Goal: Task Accomplishment & Management: Manage account settings

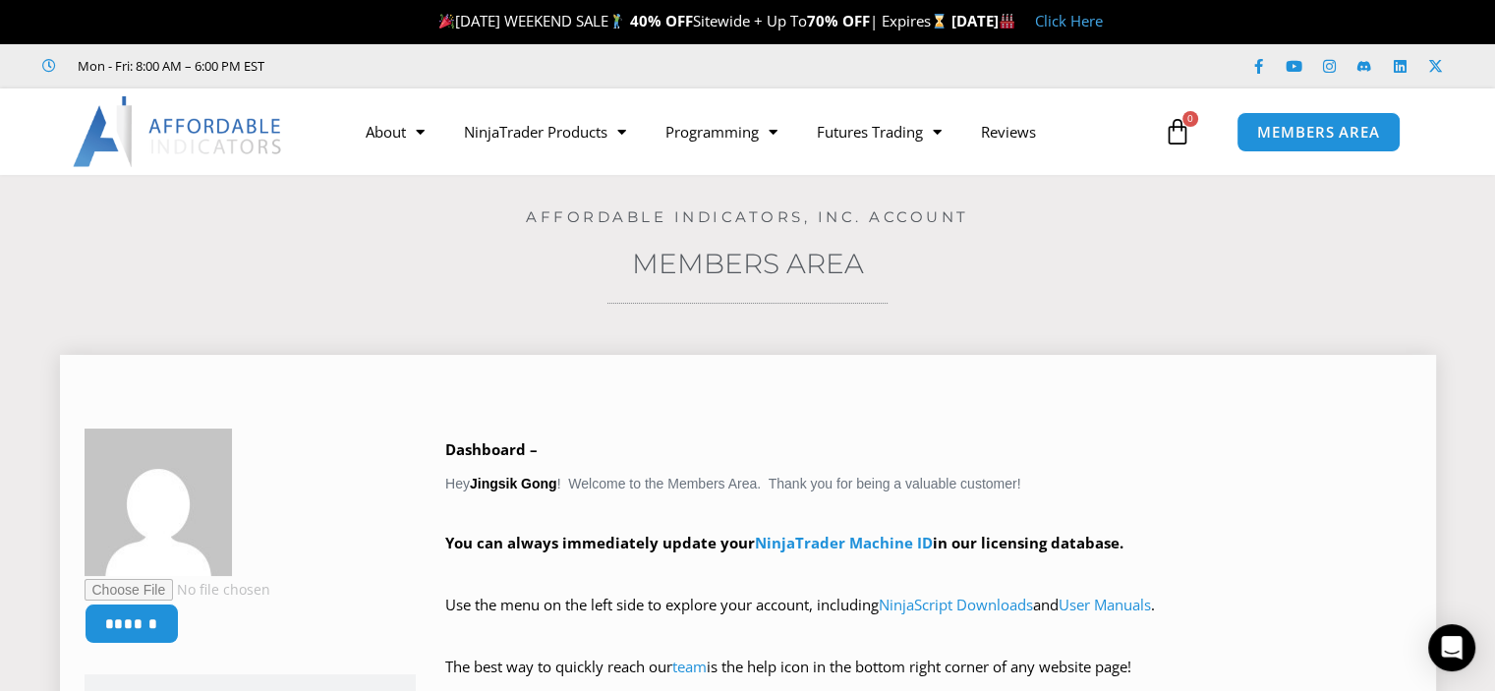
scroll to position [393, 0]
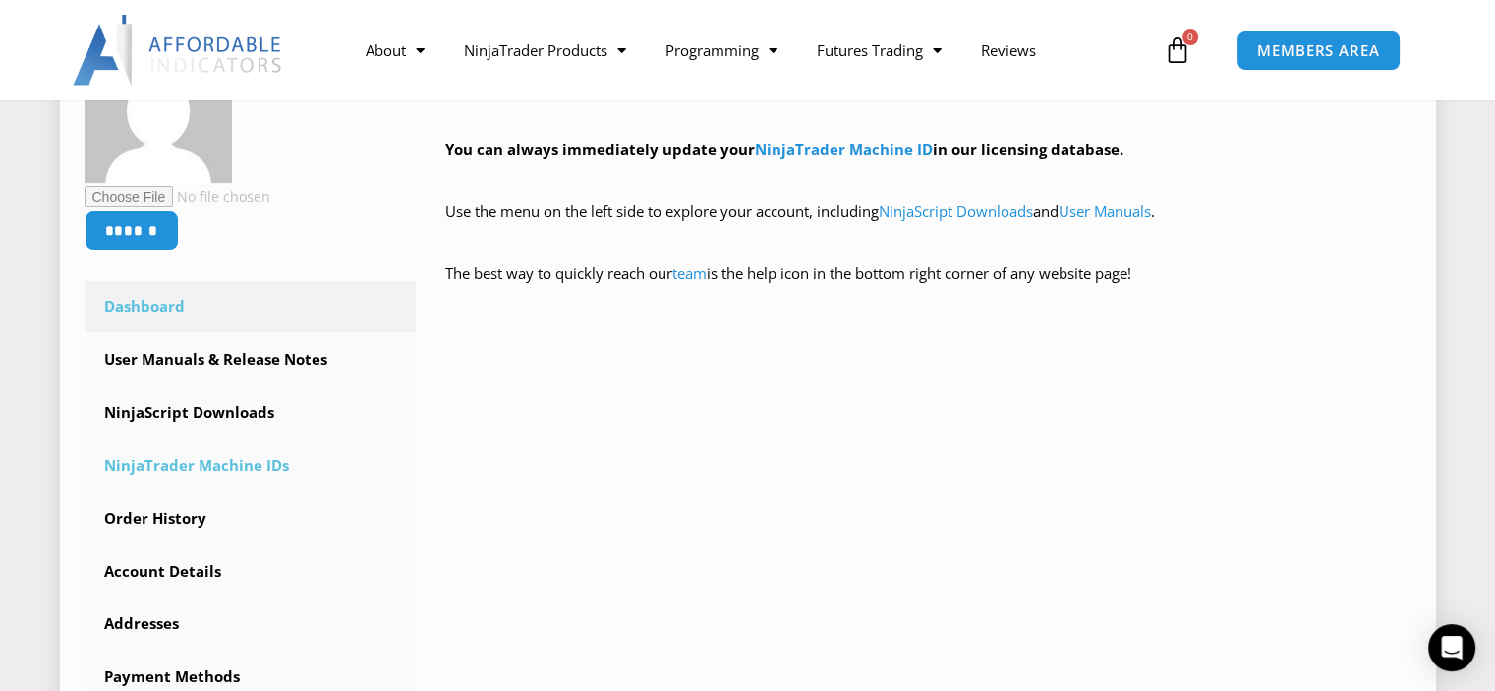
click at [256, 465] on link "NinjaTrader Machine IDs" at bounding box center [251, 465] width 332 height 51
click at [220, 471] on link "NinjaTrader Machine IDs" at bounding box center [251, 465] width 332 height 51
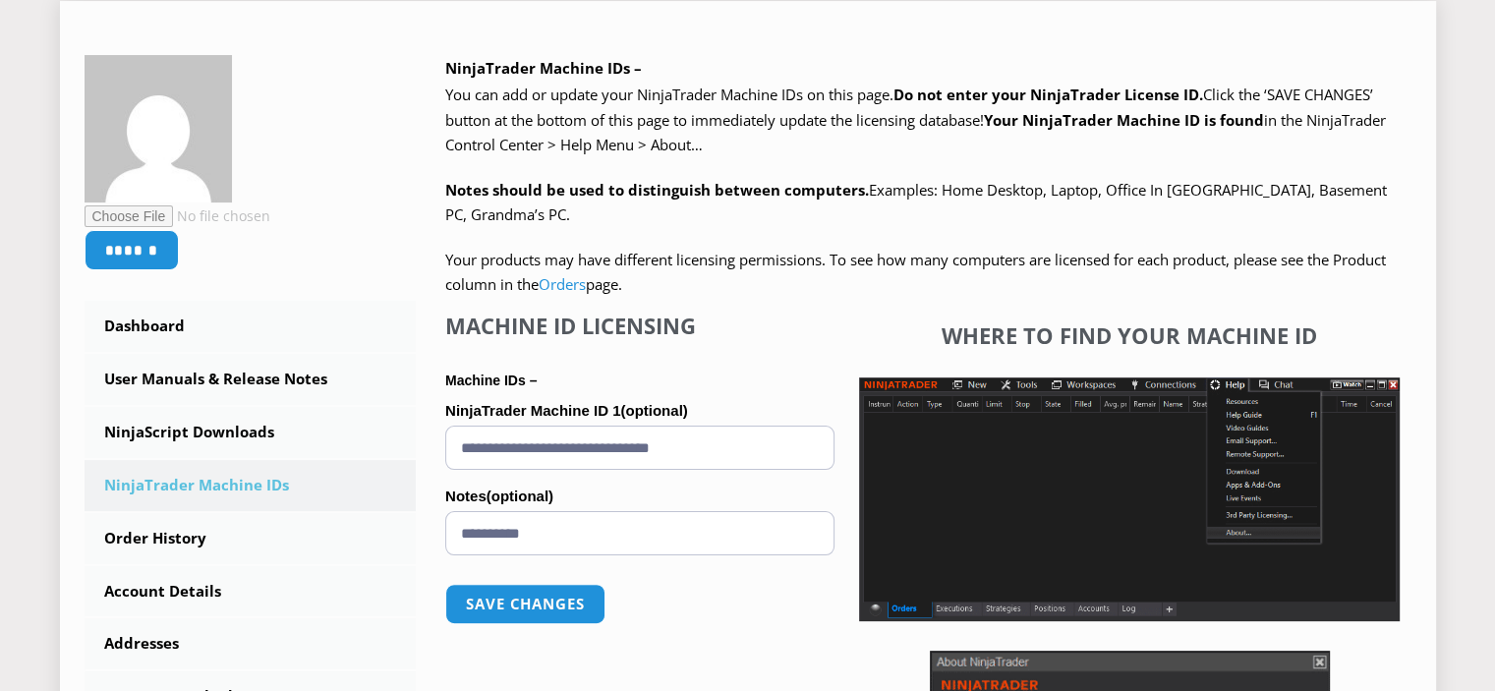
scroll to position [393, 0]
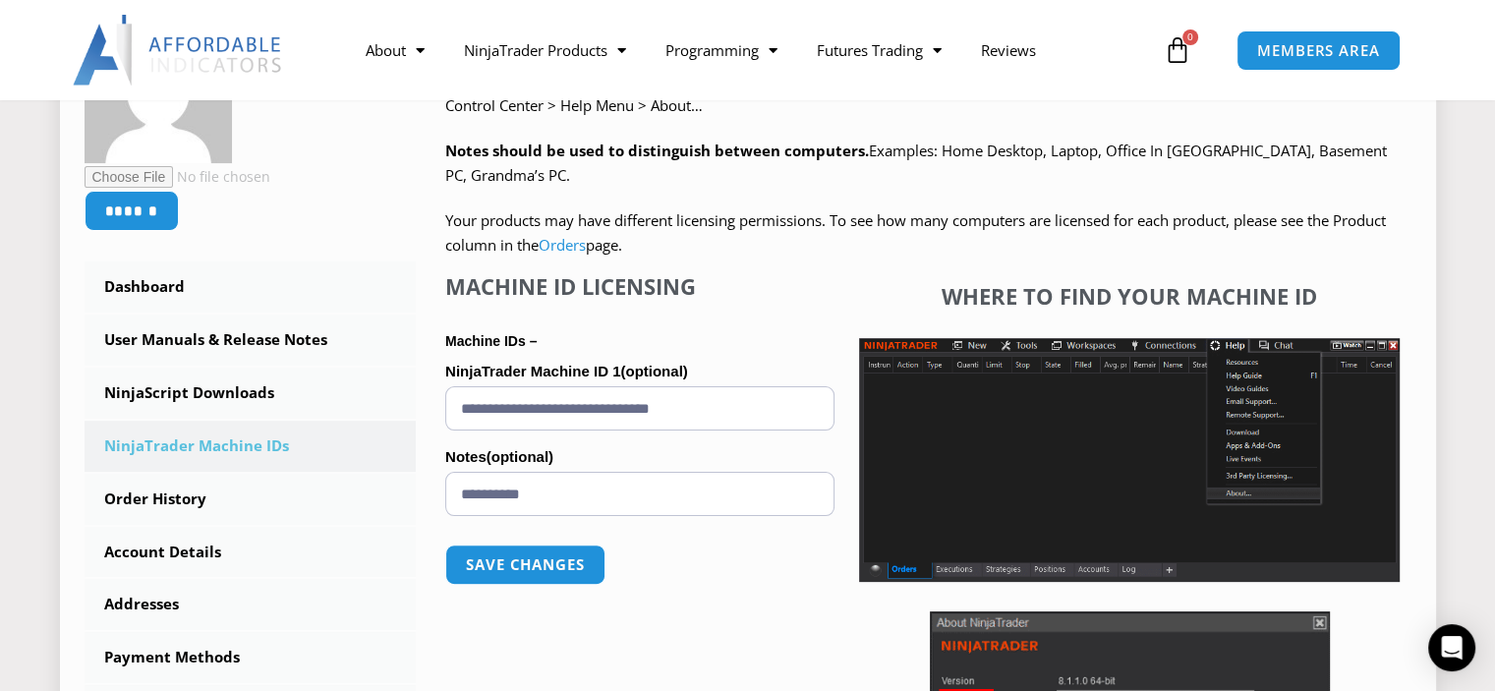
drag, startPoint x: 490, startPoint y: 391, endPoint x: 441, endPoint y: 399, distance: 48.8
click at [436, 396] on div "NinjaTrader Machine IDs – We are transitioning all NinjaTrader software package…" at bounding box center [914, 462] width 996 height 893
type input "**********"
click at [571, 569] on button "Save changes" at bounding box center [525, 565] width 168 height 42
